Goal: Navigation & Orientation: Find specific page/section

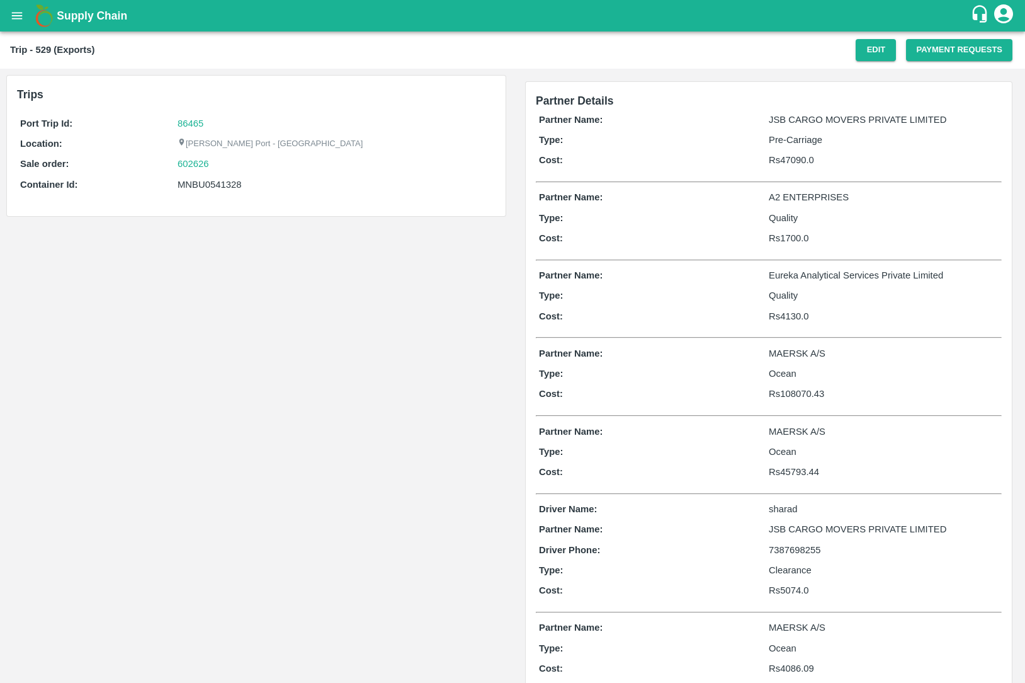
scroll to position [105, 0]
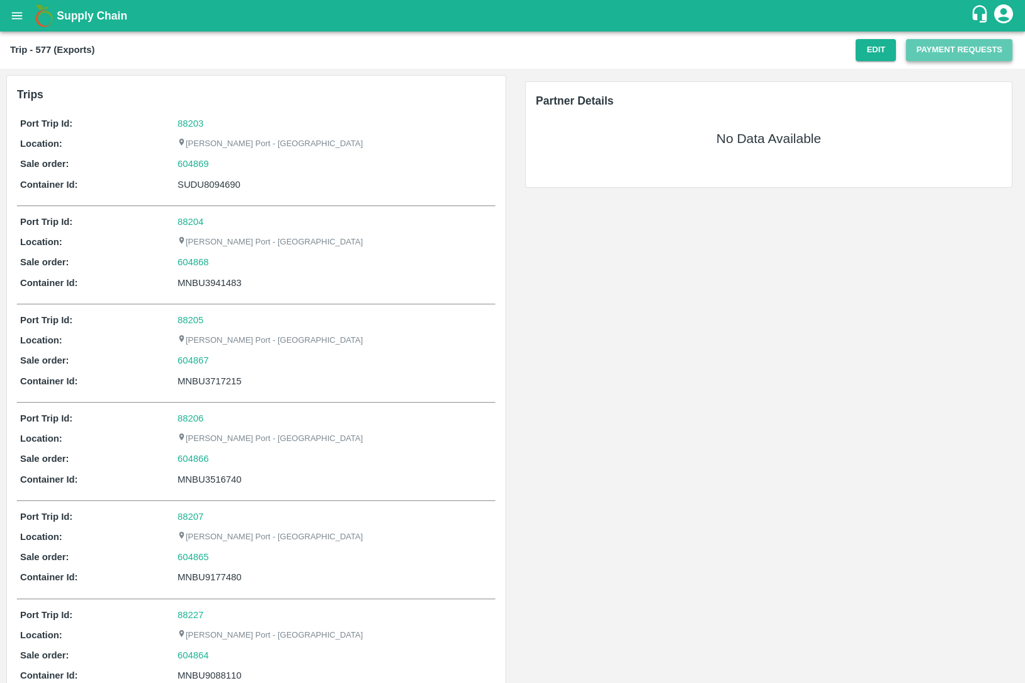
click at [959, 50] on button "Payment Requests" at bounding box center [959, 50] width 106 height 22
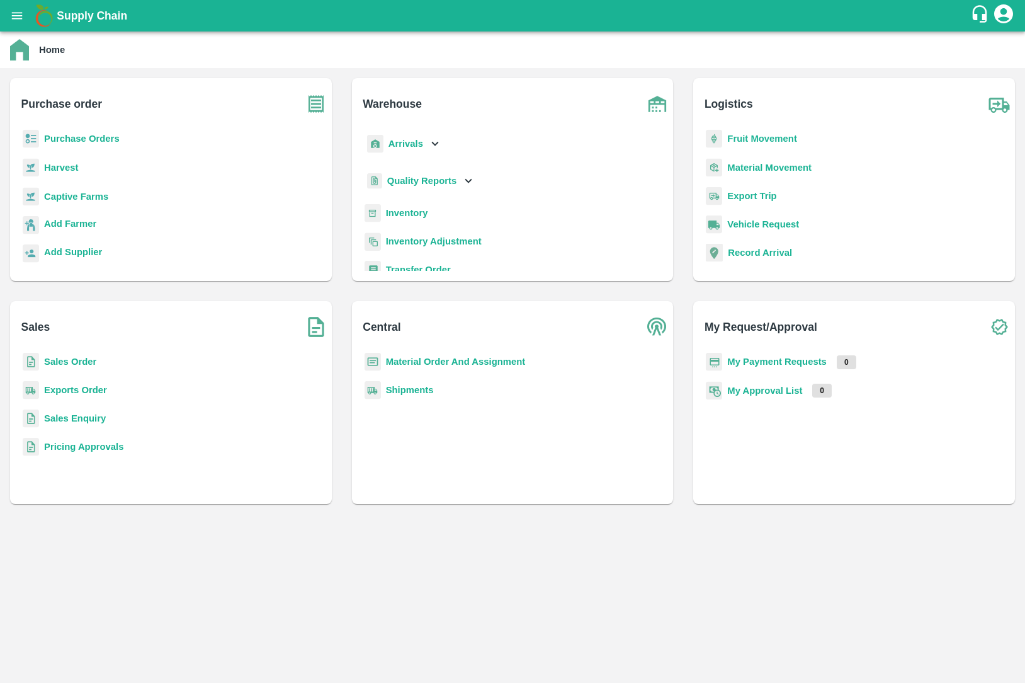
click at [72, 353] on div "Sales Order" at bounding box center [171, 367] width 302 height 28
click at [72, 361] on b "Sales Order" at bounding box center [70, 361] width 52 height 10
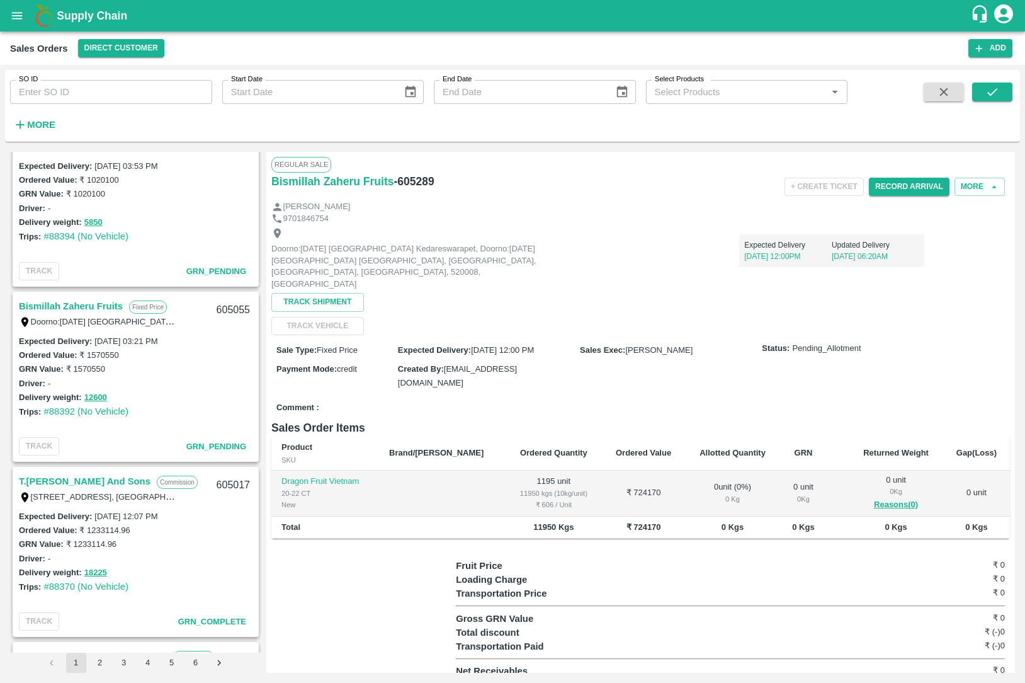
scroll to position [1615, 0]
click at [61, 473] on link "T.[PERSON_NAME] And Sons" at bounding box center [85, 479] width 132 height 16
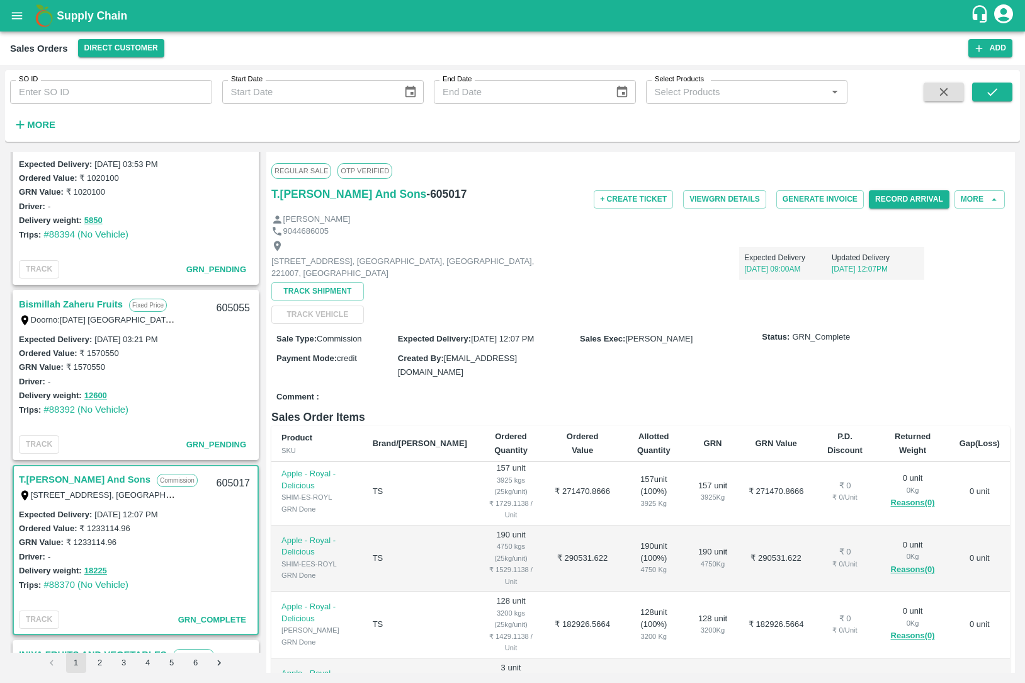
scroll to position [133, 0]
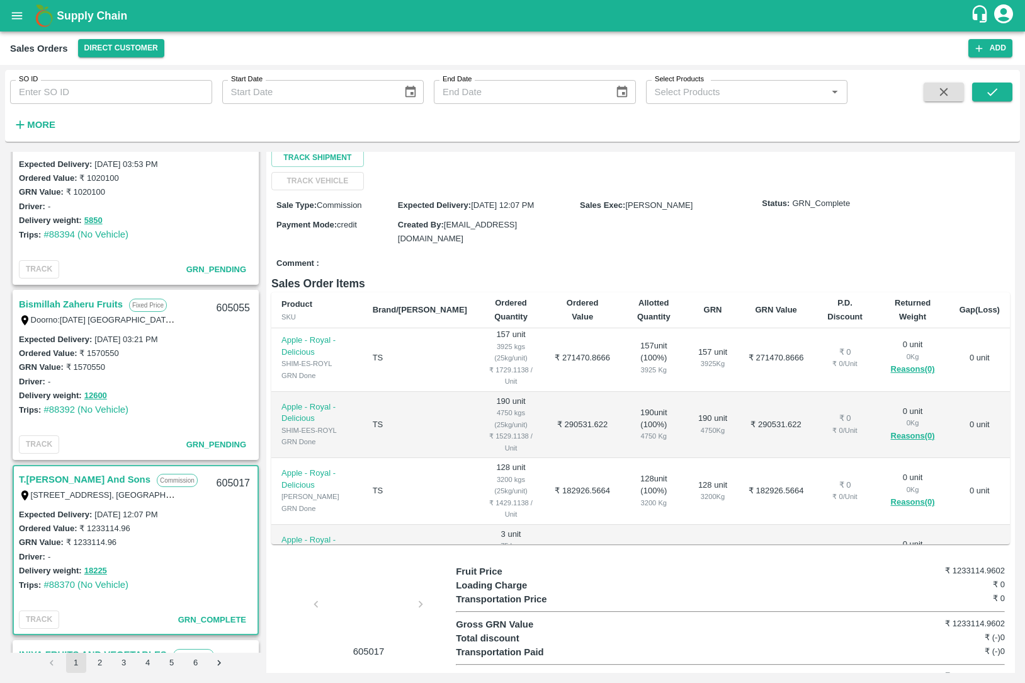
click at [375, 577] on div at bounding box center [369, 607] width 94 height 67
